Goal: Information Seeking & Learning: Learn about a topic

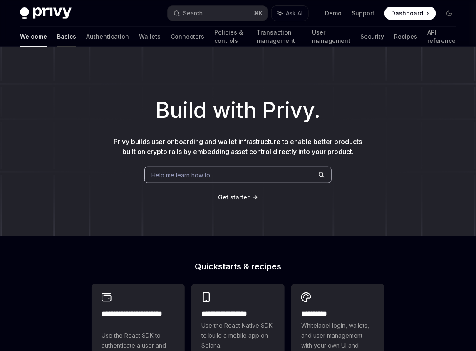
click at [57, 39] on link "Basics" at bounding box center [66, 37] width 19 height 20
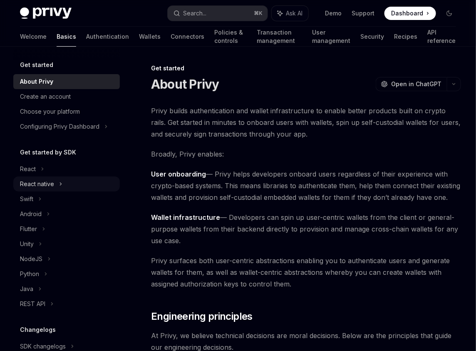
scroll to position [68, 0]
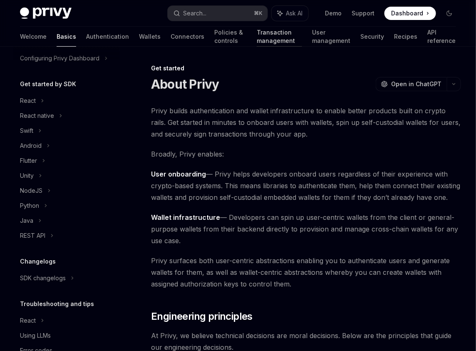
click at [257, 36] on link "Transaction management" at bounding box center [279, 37] width 45 height 20
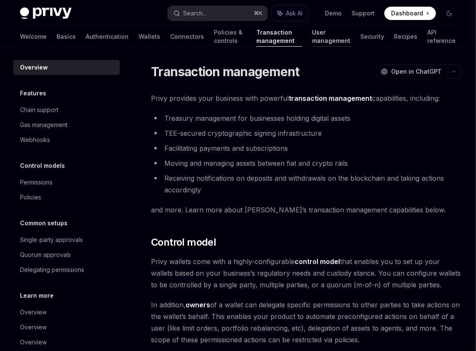
click at [312, 43] on link "User management" at bounding box center [331, 37] width 38 height 20
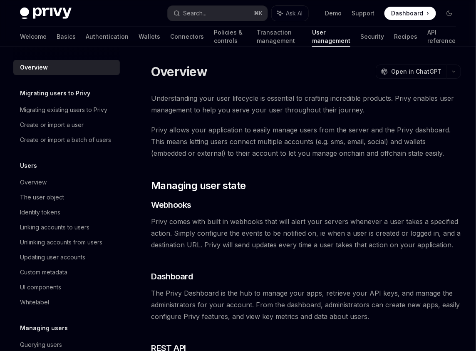
click at [144, 48] on div "On this page Managing user state Webhooks Dashboard REST API Overview OpenAI Op…" at bounding box center [237, 276] width 449 height 459
click at [170, 37] on link "Connectors" at bounding box center [187, 37] width 34 height 20
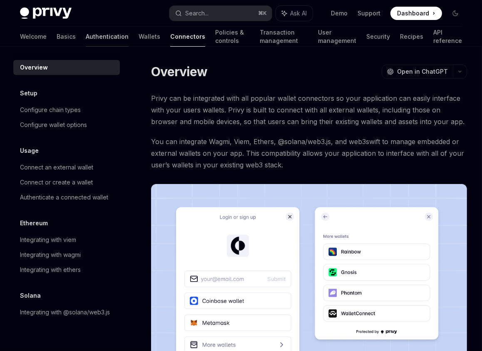
click at [87, 41] on link "Authentication" at bounding box center [107, 37] width 43 height 20
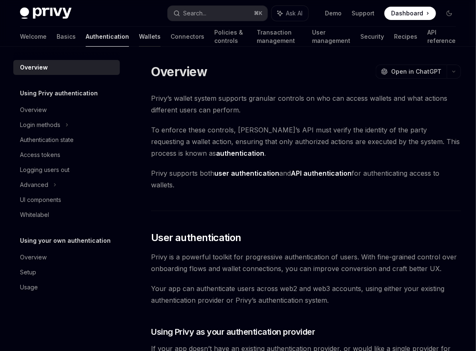
click at [139, 35] on link "Wallets" at bounding box center [150, 37] width 22 height 20
type textarea "*"
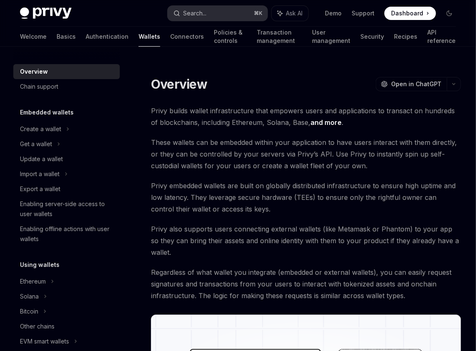
click at [232, 10] on button "Search... ⌘ K" at bounding box center [218, 13] width 100 height 15
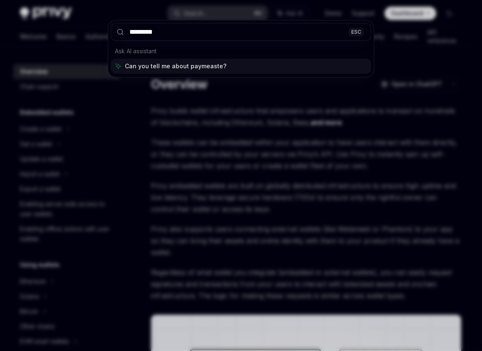
type input "**********"
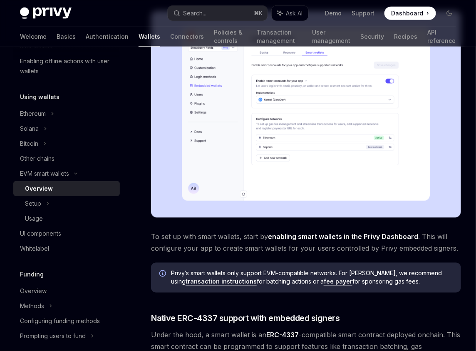
scroll to position [292, 0]
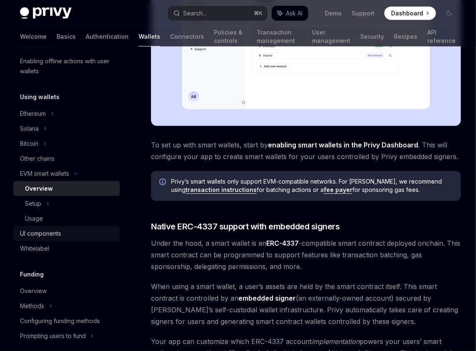
click at [329, 228] on div "Privy makes it easy to create smart wallets for your users. Smart wallets are p…" at bounding box center [306, 194] width 310 height 762
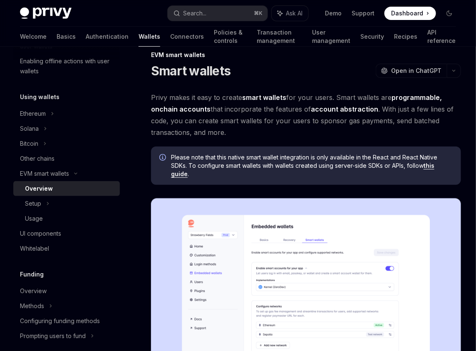
scroll to position [0, 0]
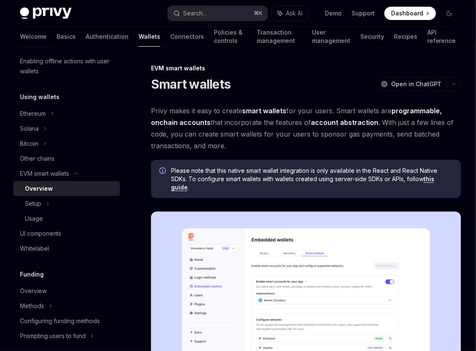
click at [246, 111] on strong "smart wallets" at bounding box center [264, 110] width 44 height 8
drag, startPoint x: 246, startPoint y: 111, endPoint x: 270, endPoint y: 112, distance: 23.7
click at [270, 112] on strong "smart wallets" at bounding box center [264, 110] width 44 height 8
drag, startPoint x: 270, startPoint y: 112, endPoint x: 256, endPoint y: 112, distance: 13.7
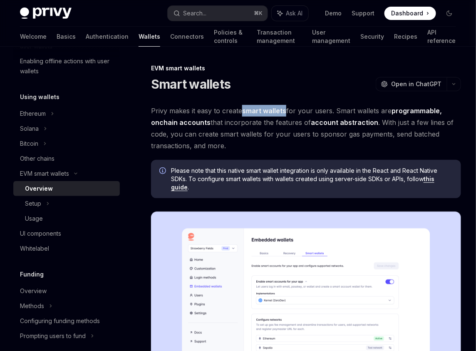
click at [256, 112] on strong "smart wallets" at bounding box center [264, 110] width 44 height 8
click at [269, 120] on span "Privy makes it easy to create smart wallets for your users. Smart wallets are p…" at bounding box center [306, 128] width 310 height 47
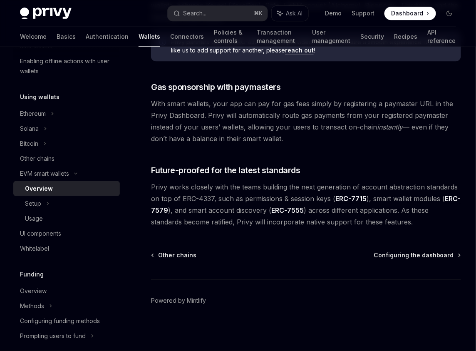
scroll to position [640, 0]
click at [87, 202] on div "Setup" at bounding box center [66, 203] width 106 height 15
type textarea "*"
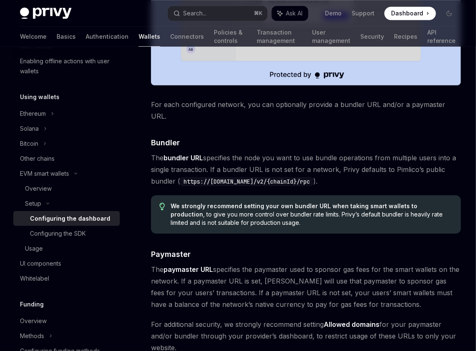
scroll to position [667, 0]
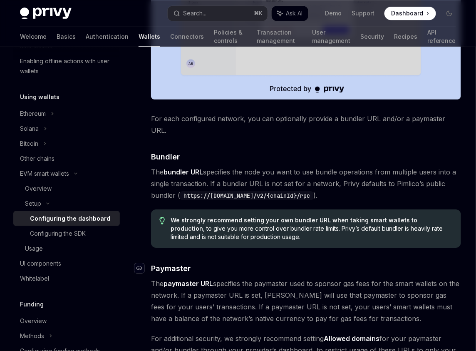
click at [137, 265] on icon "Navigate to header" at bounding box center [139, 267] width 6 height 5
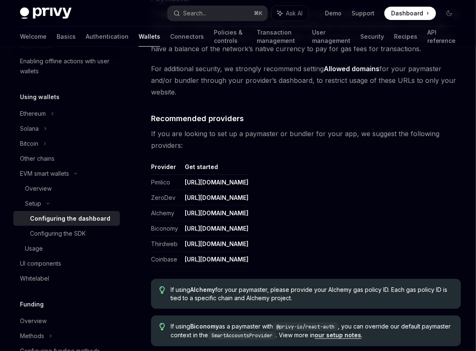
scroll to position [787, 0]
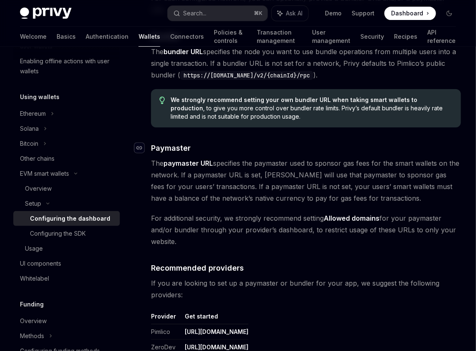
click at [139, 145] on icon "Navigate to header" at bounding box center [139, 147] width 6 height 5
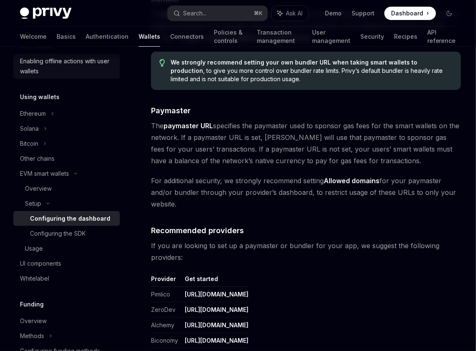
scroll to position [854, 0]
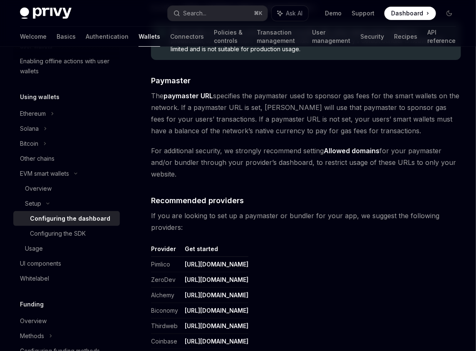
click at [235, 260] on link "[URL][DOMAIN_NAME]" at bounding box center [217, 263] width 64 height 7
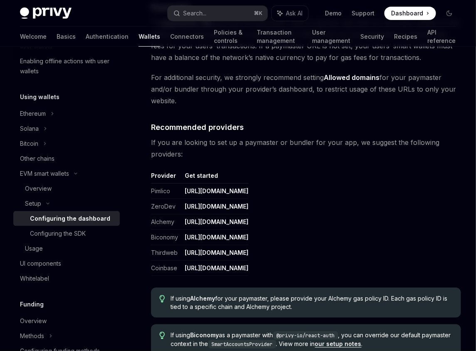
scroll to position [1131, 0]
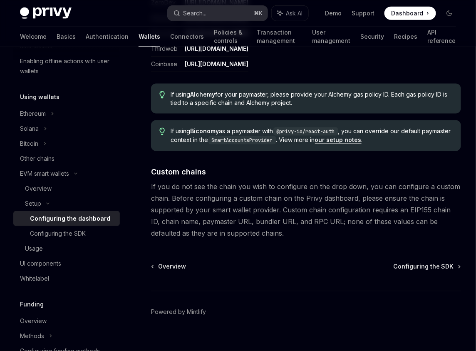
click at [234, 17] on button "Search... ⌘ K" at bounding box center [218, 13] width 100 height 15
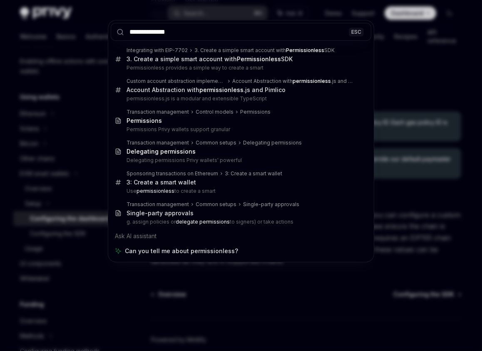
type input "**********"
click at [93, 136] on div "**********" at bounding box center [241, 175] width 482 height 351
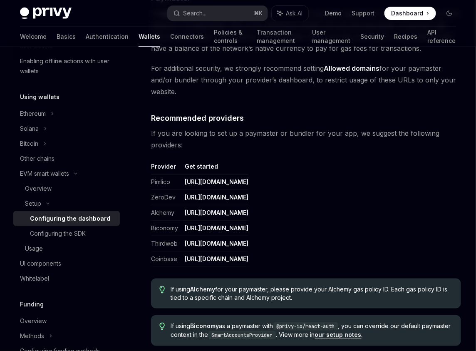
scroll to position [925, 0]
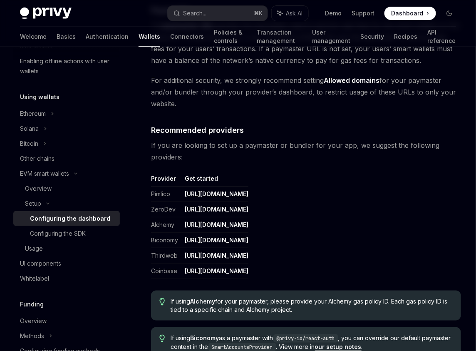
click at [166, 139] on span "If you are looking to set up a paymaster or bundler for your app, we suggest th…" at bounding box center [306, 150] width 310 height 23
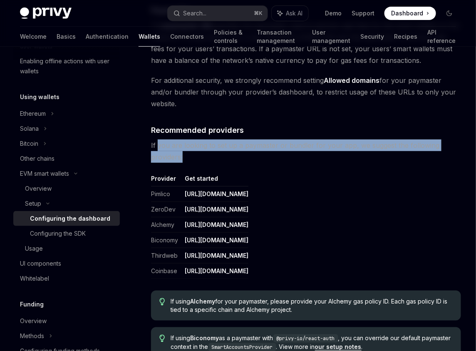
drag, startPoint x: 166, startPoint y: 135, endPoint x: 205, endPoint y: 144, distance: 40.2
click at [205, 144] on span "If you are looking to set up a paymaster or bundler for your app, we suggest th…" at bounding box center [306, 150] width 310 height 23
click at [238, 141] on span "If you are looking to set up a paymaster or bundler for your app, we suggest th…" at bounding box center [306, 150] width 310 height 23
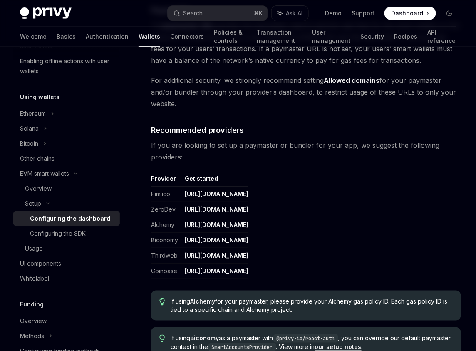
click at [161, 139] on span "If you are looking to set up a paymaster or bundler for your app, we suggest th…" at bounding box center [306, 150] width 310 height 23
drag, startPoint x: 161, startPoint y: 137, endPoint x: 207, endPoint y: 151, distance: 47.8
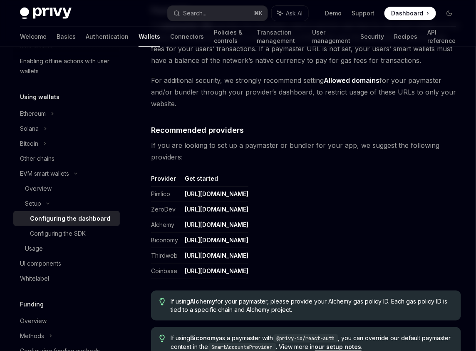
click at [241, 190] on link "[URL][DOMAIN_NAME]" at bounding box center [217, 193] width 64 height 7
click at [247, 205] on link "[URL][DOMAIN_NAME]" at bounding box center [217, 208] width 64 height 7
click at [248, 221] on link "[URL][DOMAIN_NAME]" at bounding box center [217, 224] width 64 height 7
click at [248, 234] on td "[URL][DOMAIN_NAME]" at bounding box center [214, 239] width 67 height 15
click at [248, 236] on link "[URL][DOMAIN_NAME]" at bounding box center [217, 239] width 64 height 7
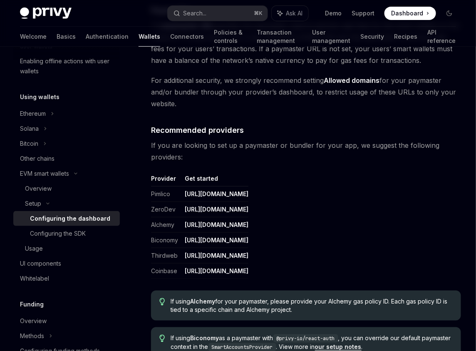
click at [237, 249] on td "[URL][DOMAIN_NAME]" at bounding box center [214, 254] width 67 height 15
click at [235, 252] on link "[URL][DOMAIN_NAME]" at bounding box center [217, 255] width 64 height 7
click at [239, 267] on link "[URL][DOMAIN_NAME]" at bounding box center [217, 270] width 64 height 7
click at [244, 139] on span "If you are looking to set up a paymaster or bundler for your app, we suggest th…" at bounding box center [306, 150] width 310 height 23
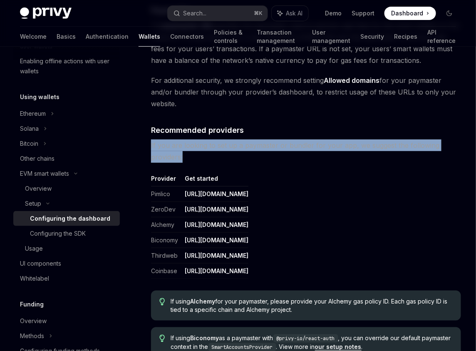
click at [244, 139] on span "If you are looking to set up a paymaster or bundler for your app, we suggest th…" at bounding box center [306, 150] width 310 height 23
click at [369, 139] on span "If you are looking to set up a paymaster or bundler for your app, we suggest th…" at bounding box center [306, 150] width 310 height 23
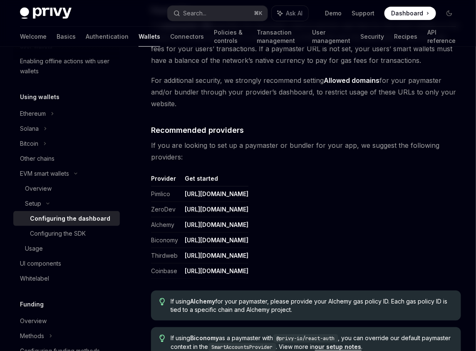
click at [190, 139] on span "If you are looking to set up a paymaster or bundler for your app, we suggest th…" at bounding box center [306, 150] width 310 height 23
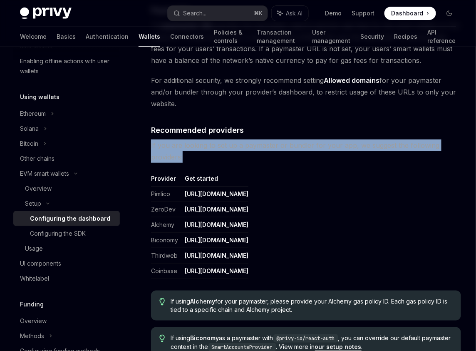
click at [190, 139] on span "If you are looking to set up a paymaster or bundler for your app, we suggest th…" at bounding box center [306, 150] width 310 height 23
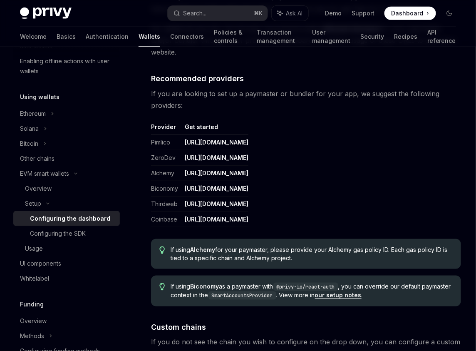
scroll to position [981, 0]
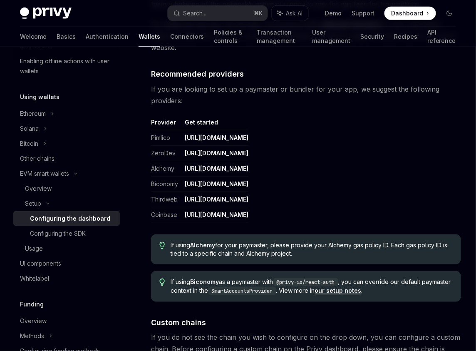
click at [165, 176] on td "Biconomy" at bounding box center [166, 183] width 30 height 15
click at [225, 180] on link "[URL][DOMAIN_NAME]" at bounding box center [217, 183] width 64 height 7
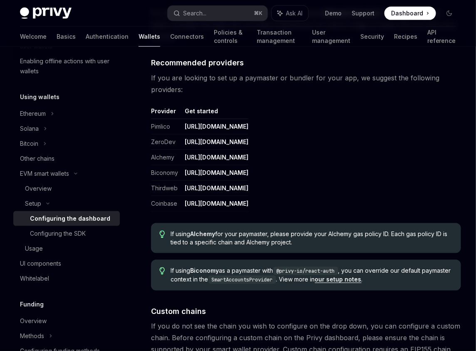
scroll to position [993, 0]
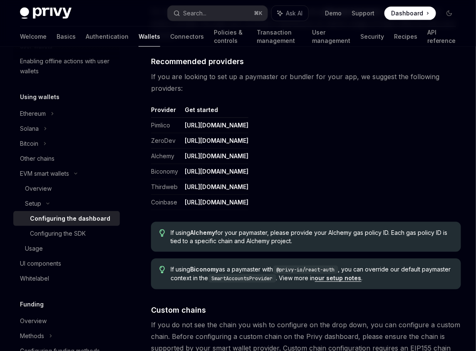
click at [248, 198] on link "[URL][DOMAIN_NAME]" at bounding box center [217, 201] width 64 height 7
click at [248, 168] on link "[URL][DOMAIN_NAME]" at bounding box center [217, 171] width 64 height 7
click at [229, 137] on link "[URL][DOMAIN_NAME]" at bounding box center [217, 140] width 64 height 7
click at [229, 121] on link "[URL][DOMAIN_NAME]" at bounding box center [217, 124] width 64 height 7
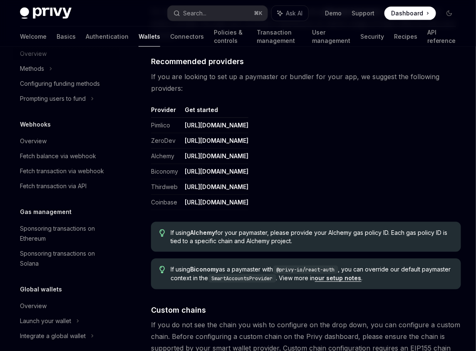
scroll to position [443, 0]
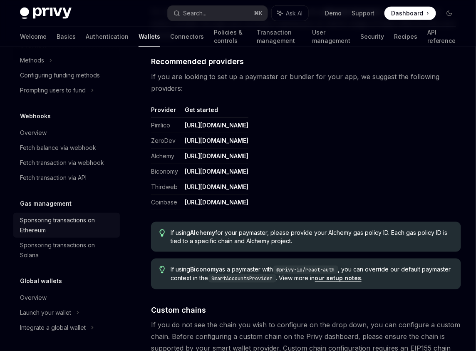
click at [82, 226] on div "Sponsoring transactions on Ethereum" at bounding box center [67, 225] width 95 height 20
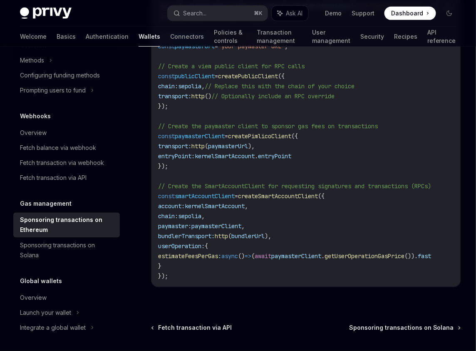
scroll to position [954, 0]
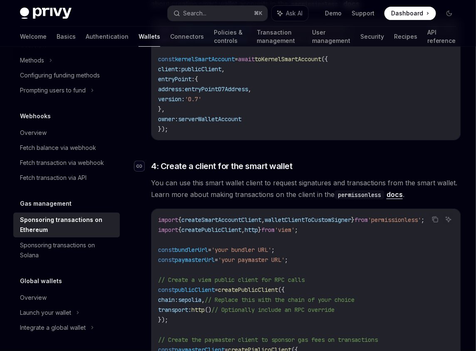
click at [144, 165] on div "Navigate to header" at bounding box center [139, 166] width 10 height 10
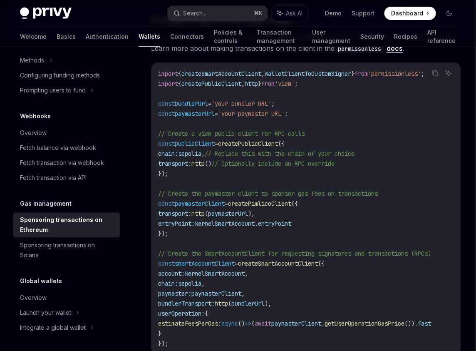
scroll to position [824, 0]
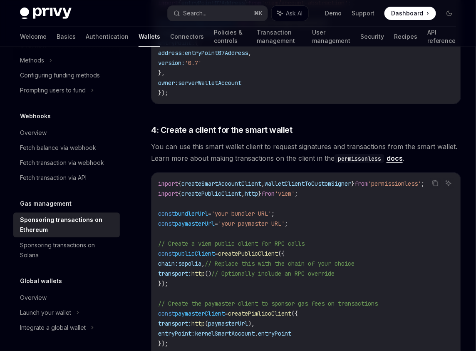
click at [248, 319] on span "paymasterUrl" at bounding box center [228, 322] width 40 height 7
click at [257, 315] on span "createPimlicoClient" at bounding box center [259, 312] width 63 height 7
copy span "createPimlicoClient"
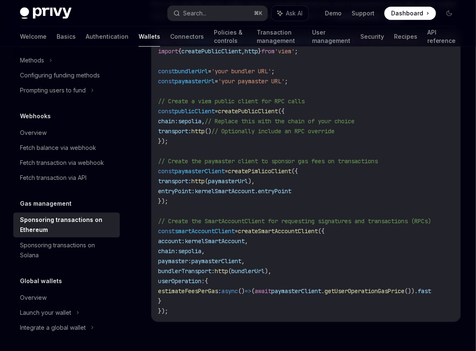
scroll to position [1064, 0]
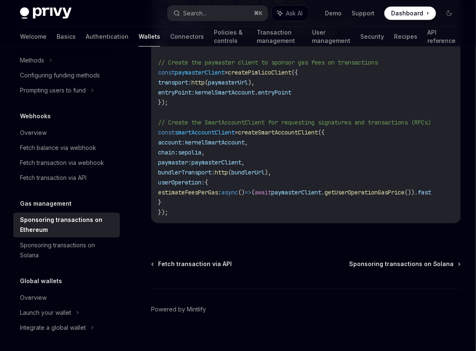
click at [380, 267] on span "Sponsoring transactions on Solana" at bounding box center [401, 264] width 105 height 8
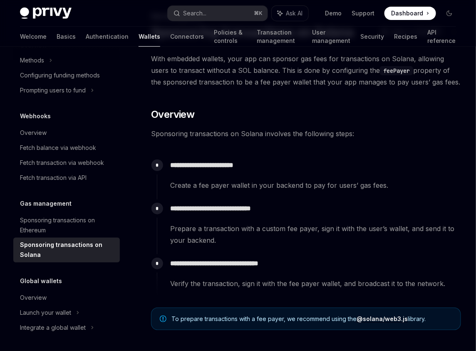
scroll to position [51, 0]
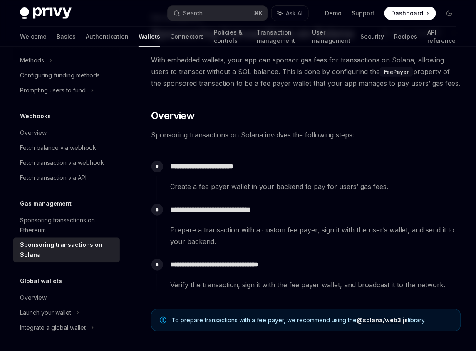
click at [199, 207] on p "**********" at bounding box center [315, 210] width 290 height 12
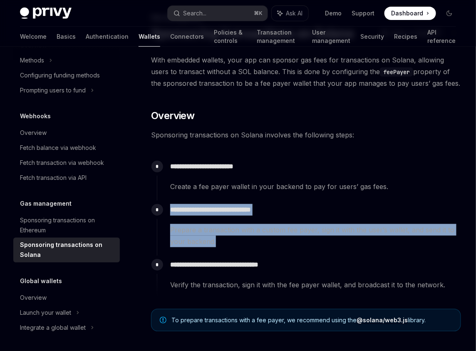
drag, startPoint x: 199, startPoint y: 207, endPoint x: 301, endPoint y: 218, distance: 102.9
click at [280, 216] on div "**********" at bounding box center [309, 223] width 304 height 47
click at [302, 218] on div "**********" at bounding box center [309, 223] width 304 height 47
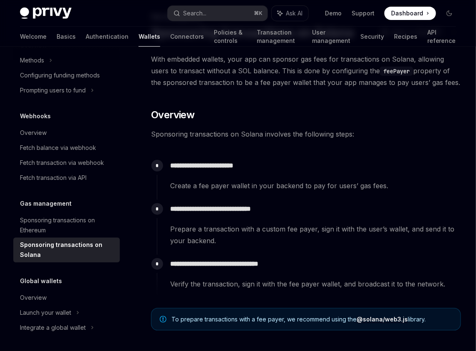
scroll to position [52, 0]
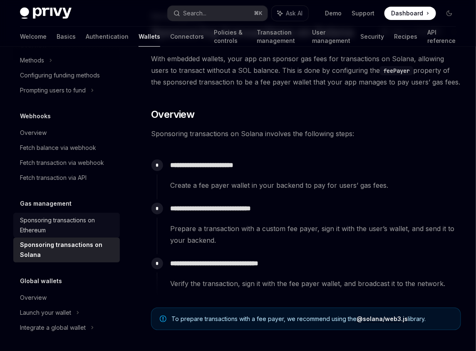
click at [84, 223] on div "Sponsoring transactions on Ethereum" at bounding box center [67, 225] width 95 height 20
click at [83, 223] on div "Sponsoring transactions on Ethereum" at bounding box center [67, 225] width 95 height 20
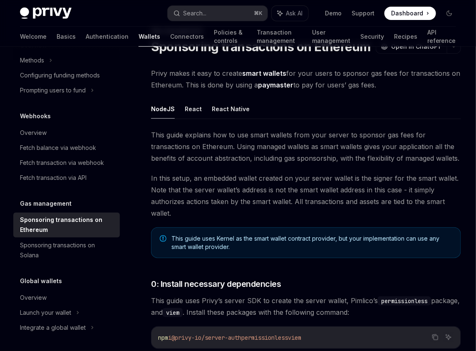
scroll to position [53, 0]
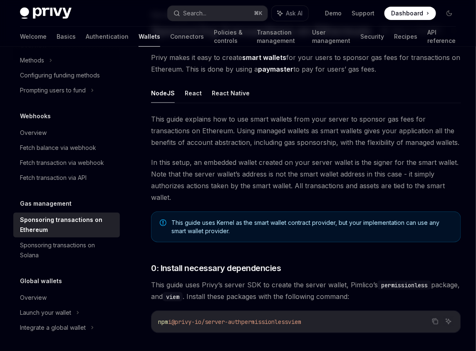
click at [283, 116] on span "This guide explains how to use smart wallets from your server to sponsor gas fe…" at bounding box center [306, 130] width 310 height 35
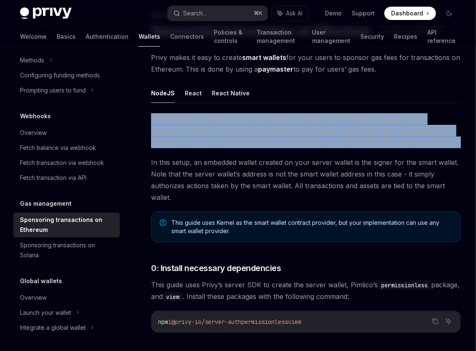
click at [283, 116] on span "This guide explains how to use smart wallets from your server to sponsor gas fe…" at bounding box center [306, 130] width 310 height 35
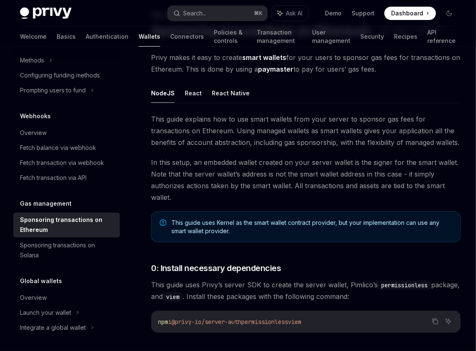
click at [339, 157] on span "In this setup, an embedded wallet created on your server wallet is the signer f…" at bounding box center [306, 179] width 310 height 47
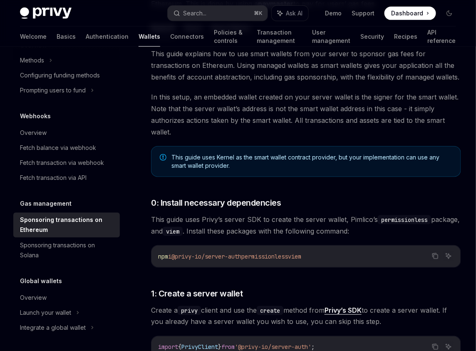
click at [224, 157] on span "This guide uses Kernel as the smart wallet contract provider, but your implemen…" at bounding box center [311, 161] width 281 height 17
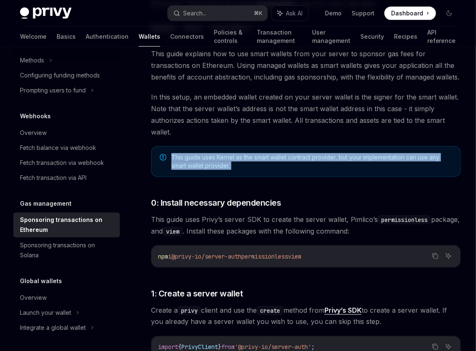
click at [224, 157] on span "This guide uses Kernel as the smart wallet contract provider, but your implemen…" at bounding box center [311, 161] width 281 height 17
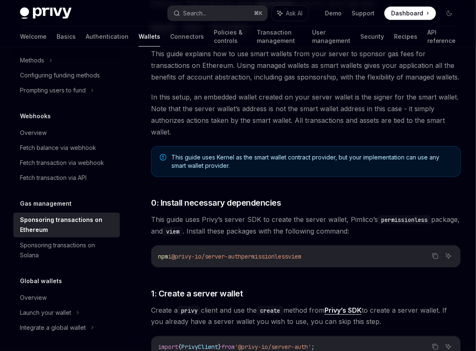
click at [273, 163] on span "This guide uses Kernel as the smart wallet contract provider, but your implemen…" at bounding box center [311, 161] width 281 height 17
click at [175, 157] on span "This guide uses Kernel as the smart wallet contract provider, but your implemen…" at bounding box center [311, 161] width 281 height 17
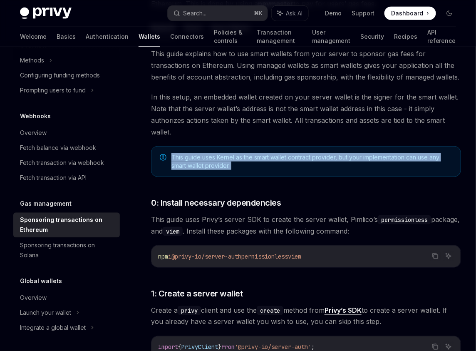
drag, startPoint x: 175, startPoint y: 157, endPoint x: 309, endPoint y: 168, distance: 134.8
click at [309, 168] on span "This guide uses Kernel as the smart wallet contract provider, but your implemen…" at bounding box center [311, 161] width 281 height 17
click at [346, 169] on div "This guide uses Kernel as the smart wallet contract provider, but your implemen…" at bounding box center [306, 161] width 310 height 31
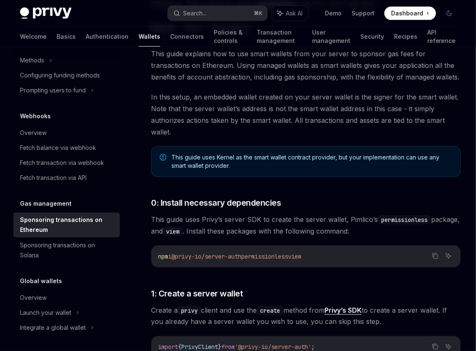
click at [344, 155] on span "This guide uses Kernel as the smart wallet contract provider, but your implemen…" at bounding box center [311, 161] width 281 height 17
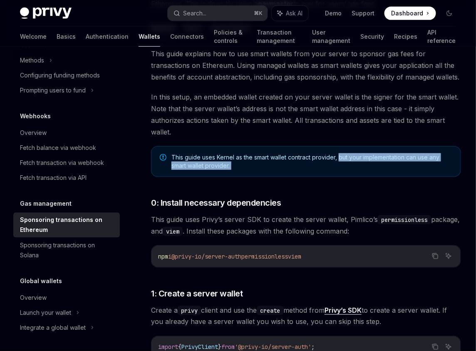
drag, startPoint x: 344, startPoint y: 155, endPoint x: 371, endPoint y: 167, distance: 30.0
click at [371, 167] on span "This guide uses Kernel as the smart wallet contract provider, but your implemen…" at bounding box center [311, 161] width 281 height 17
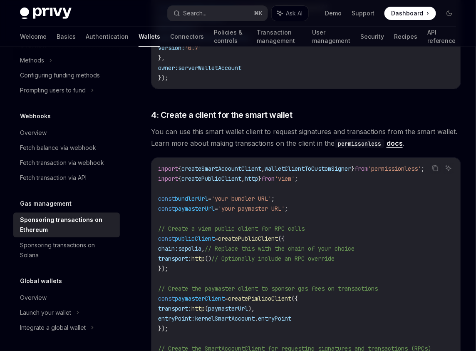
scroll to position [834, 0]
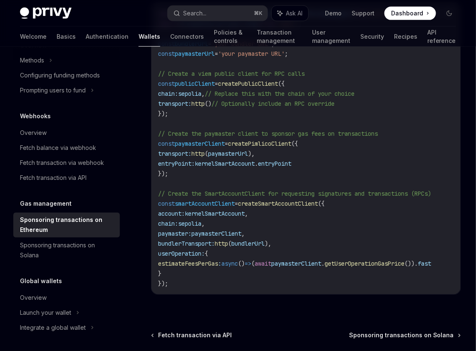
scroll to position [187, 0]
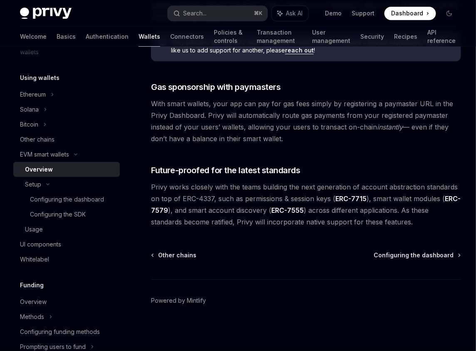
type textarea "*"
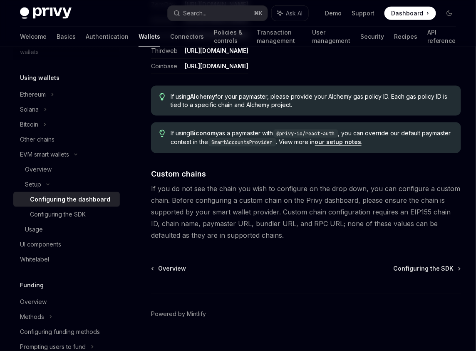
scroll to position [1131, 0]
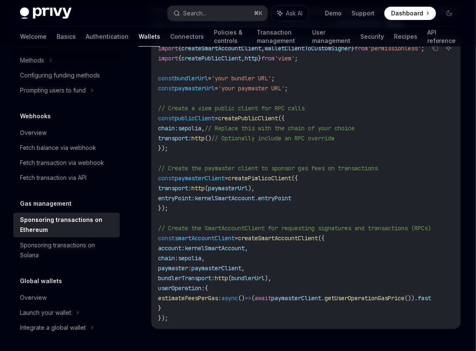
scroll to position [367, 0]
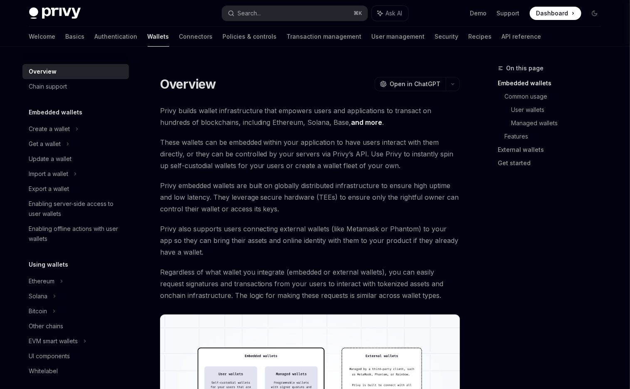
type textarea "*"
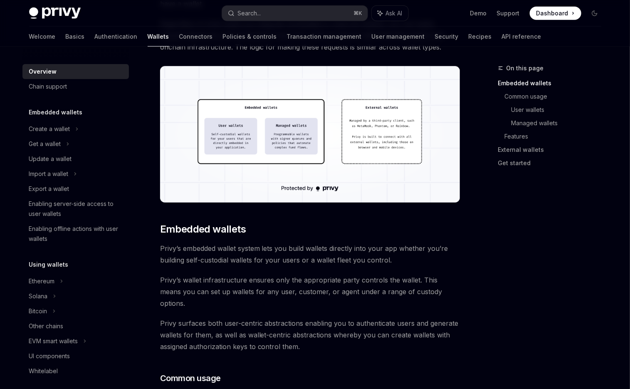
scroll to position [255, 0]
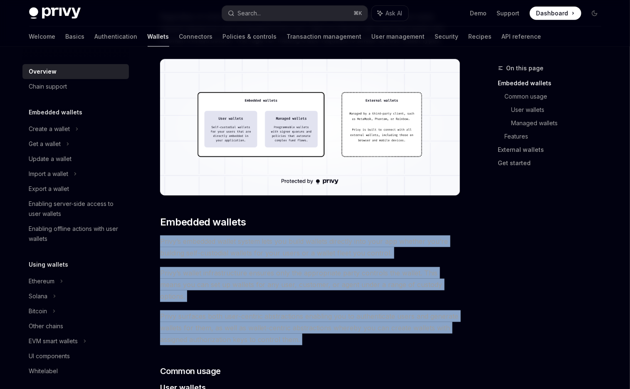
drag, startPoint x: 155, startPoint y: 234, endPoint x: 455, endPoint y: 326, distance: 313.2
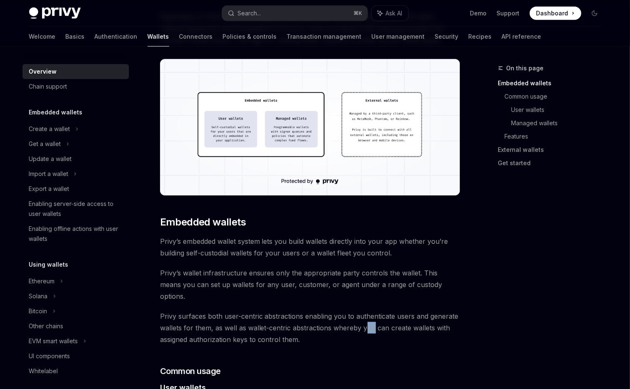
click at [366, 313] on span "Privy surfaces both user-centric abstractions enabling you to authenticate user…" at bounding box center [310, 327] width 300 height 35
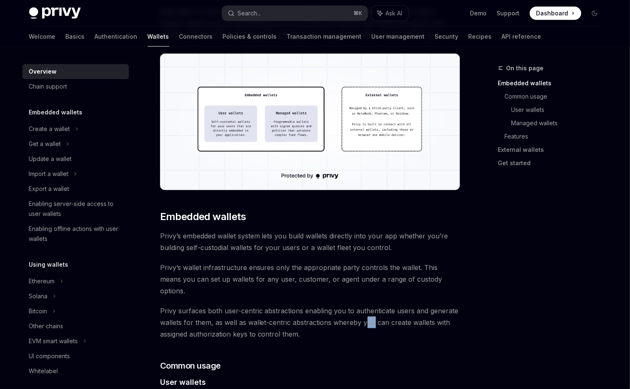
scroll to position [267, 0]
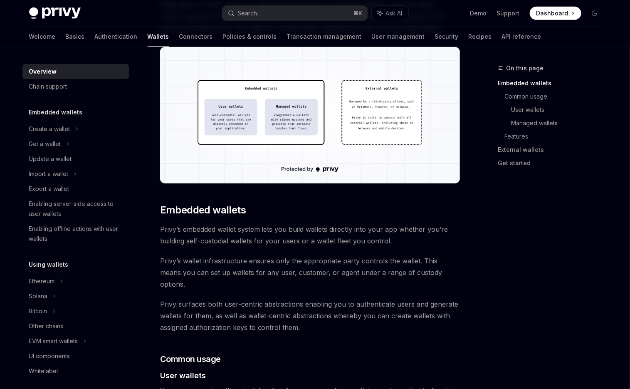
click at [314, 321] on span "Privy surfaces both user-centric abstractions enabling you to authenticate user…" at bounding box center [310, 315] width 300 height 35
